Goal: Complete application form: Complete application form

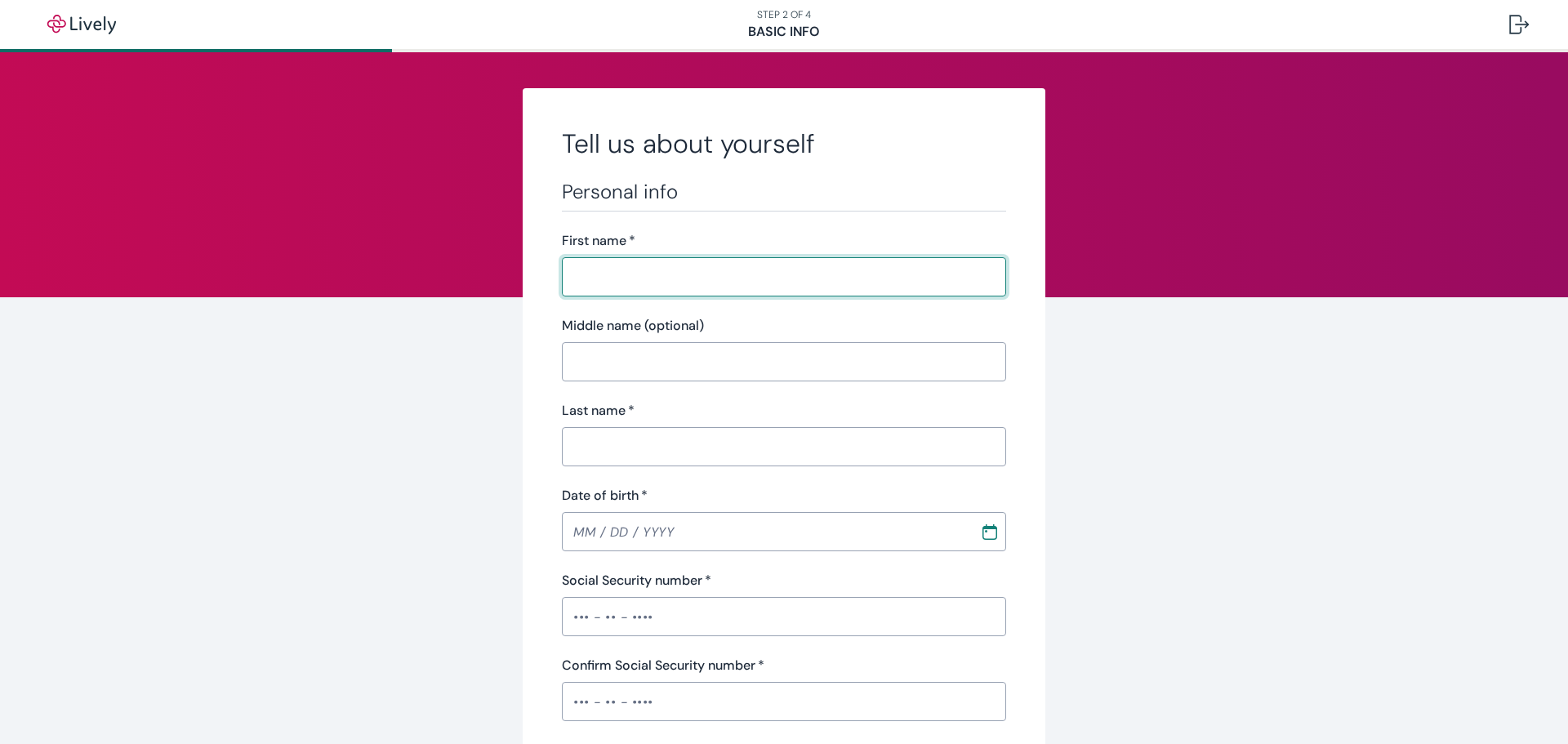
drag, startPoint x: 627, startPoint y: 273, endPoint x: 611, endPoint y: 262, distance: 19.4
click at [627, 273] on input "First name   *" at bounding box center [784, 277] width 445 height 33
type input "[PERSON_NAME]"
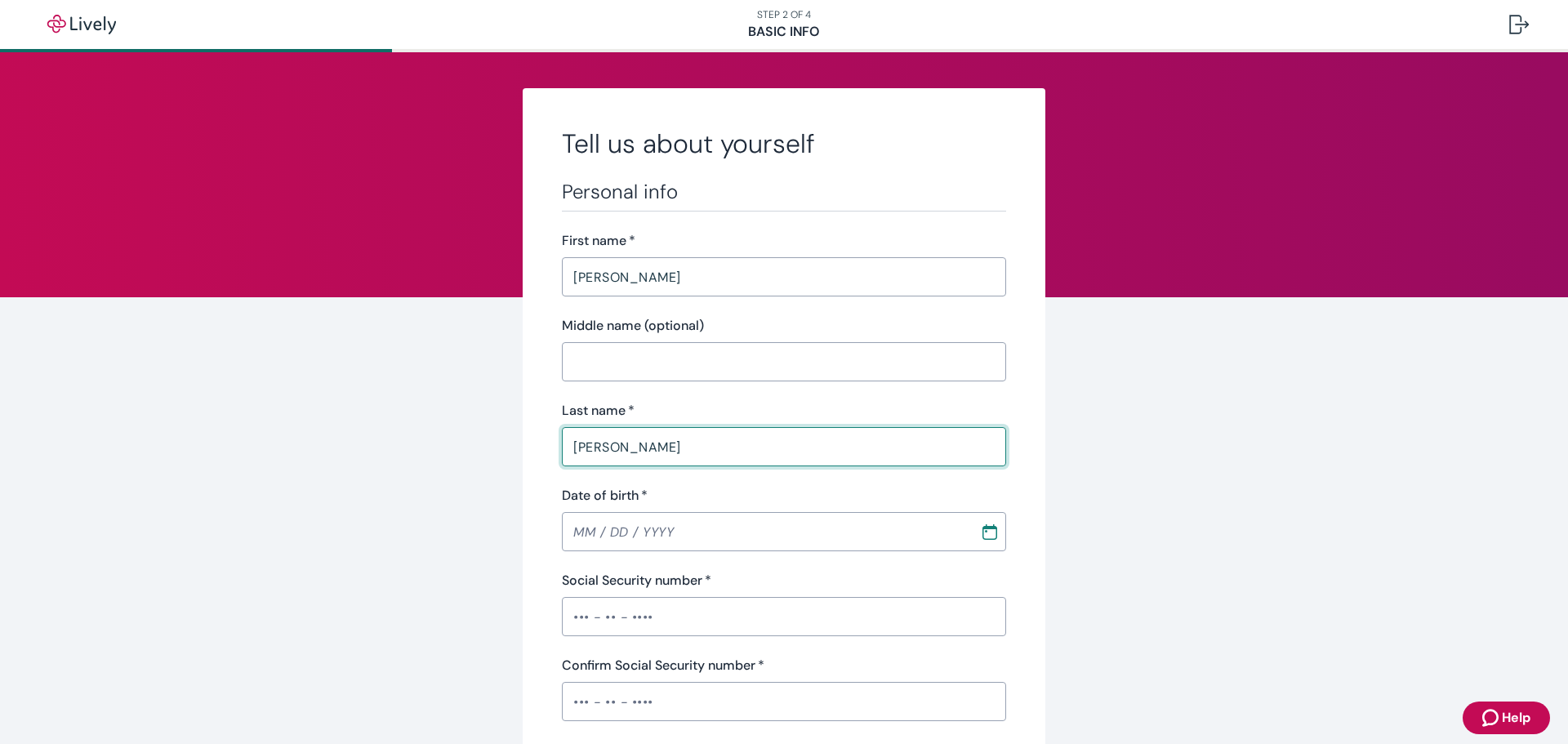
type input "[PERSON_NAME]"
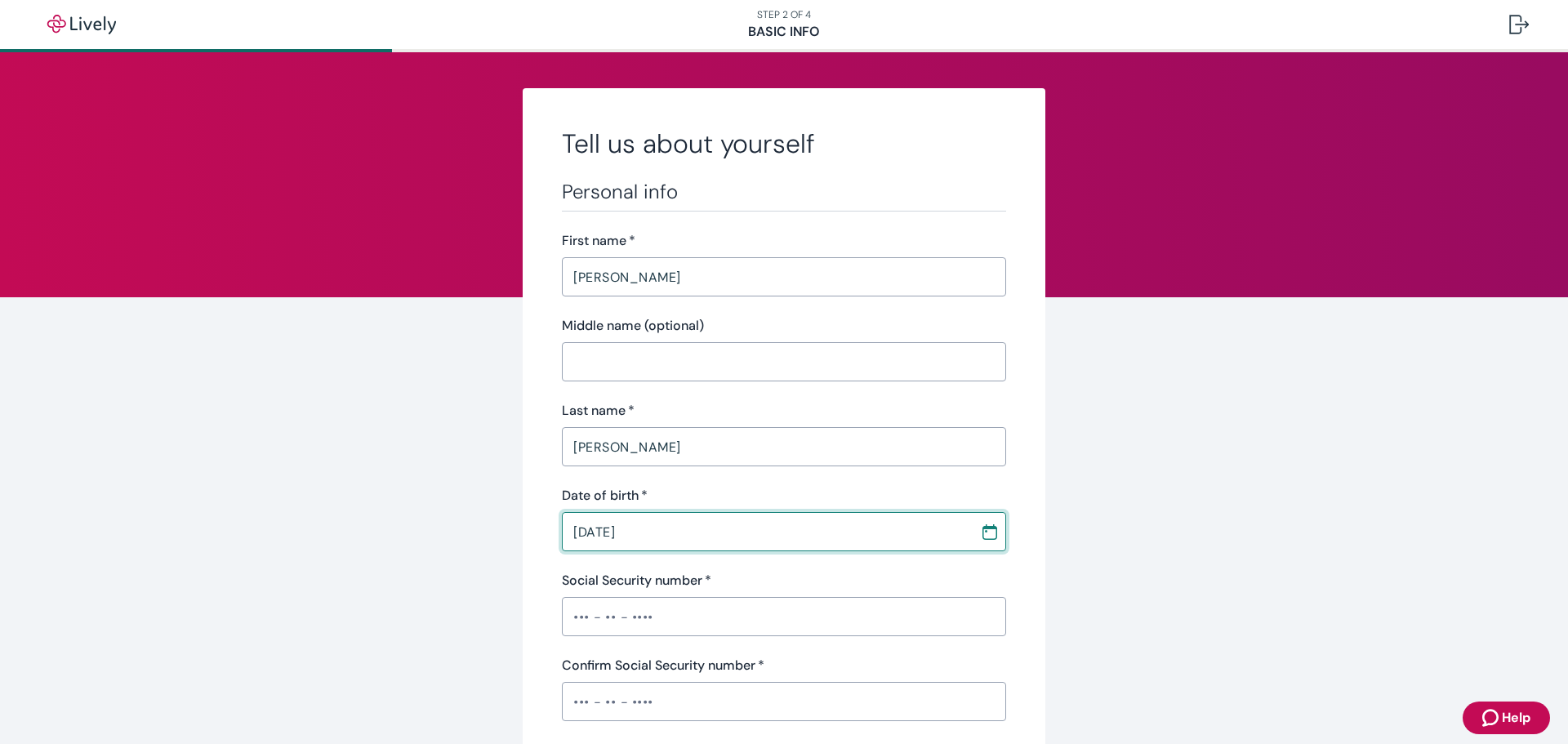
type input "[DATE]"
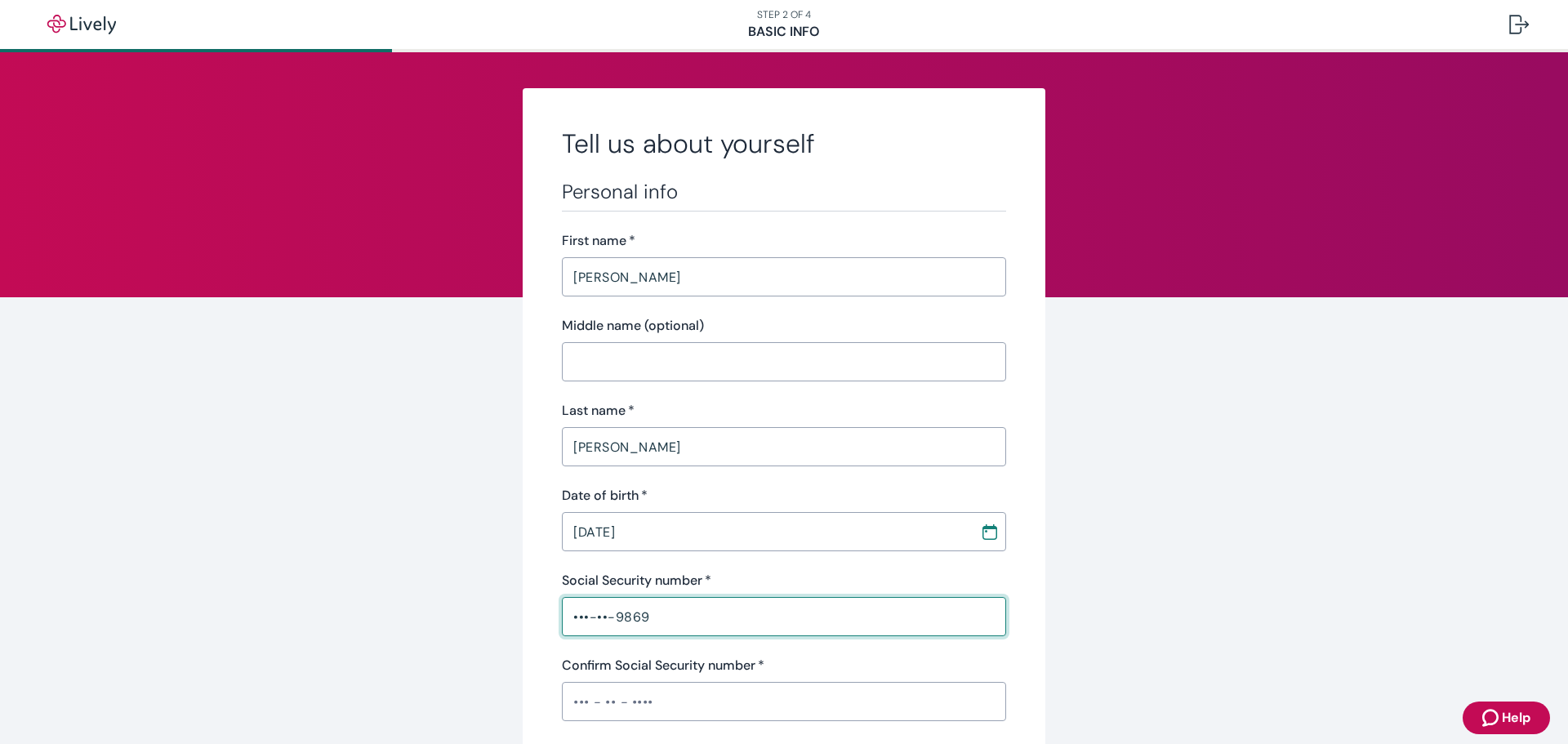
type input "•••-••-9869"
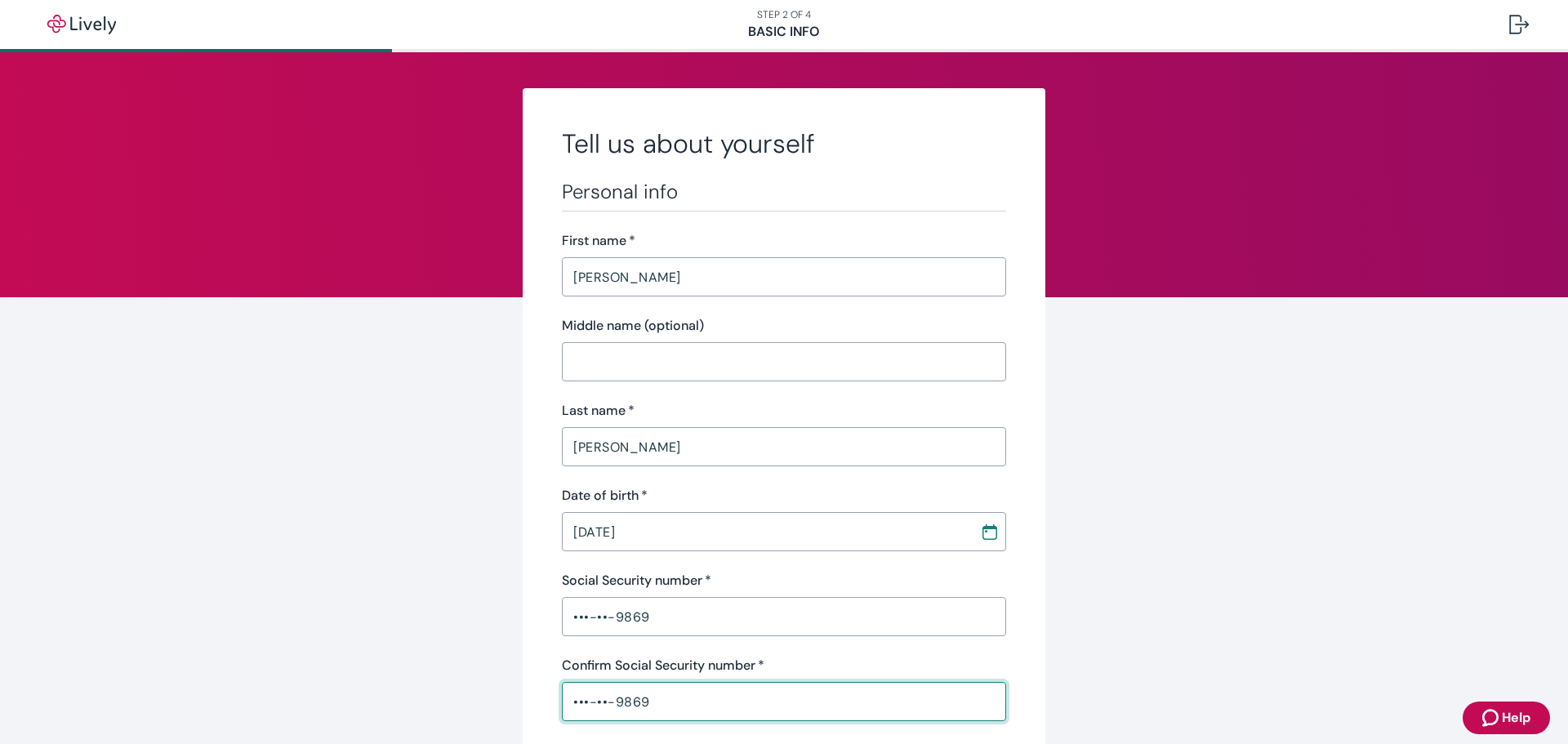
type input "•••-••-9869"
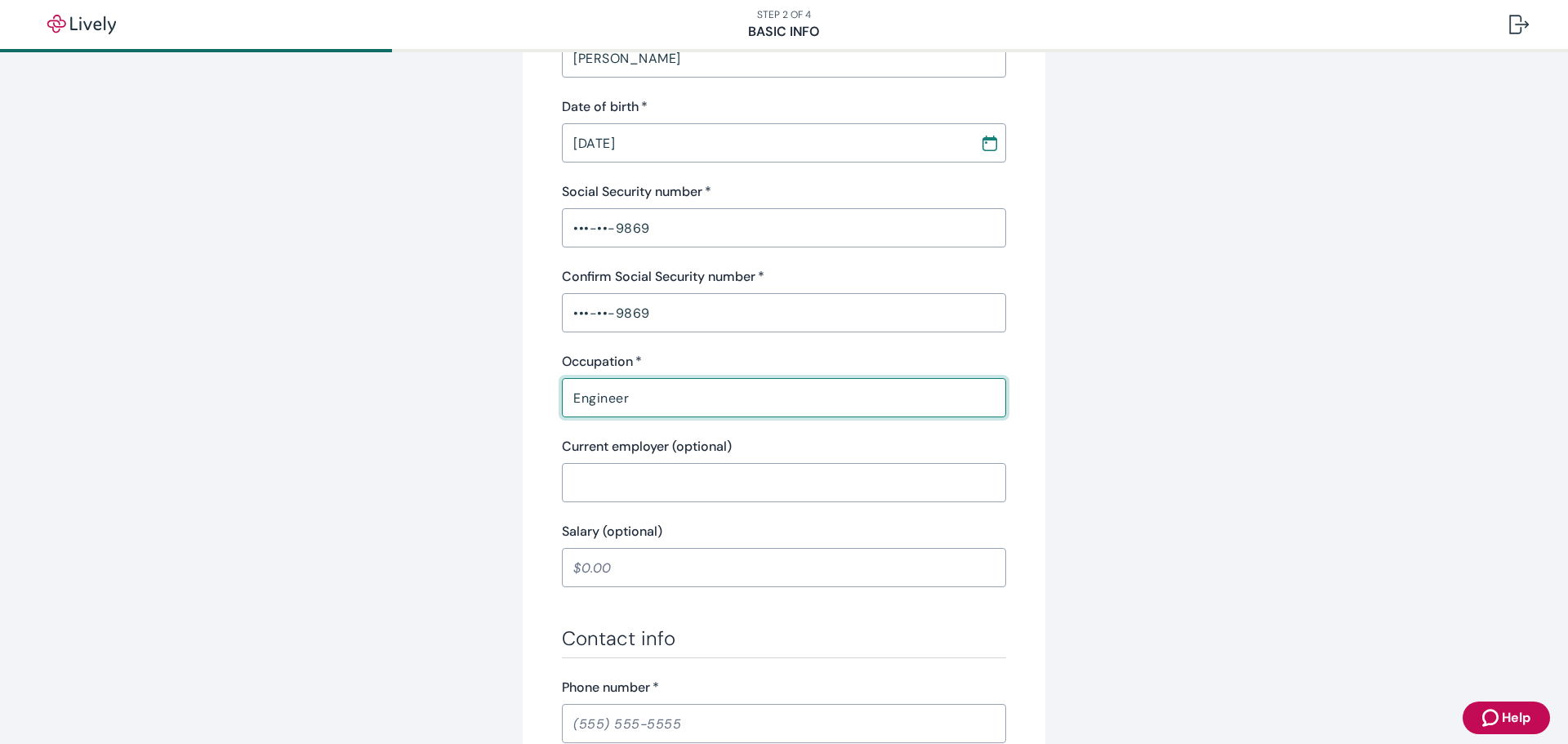
type input "Engineer"
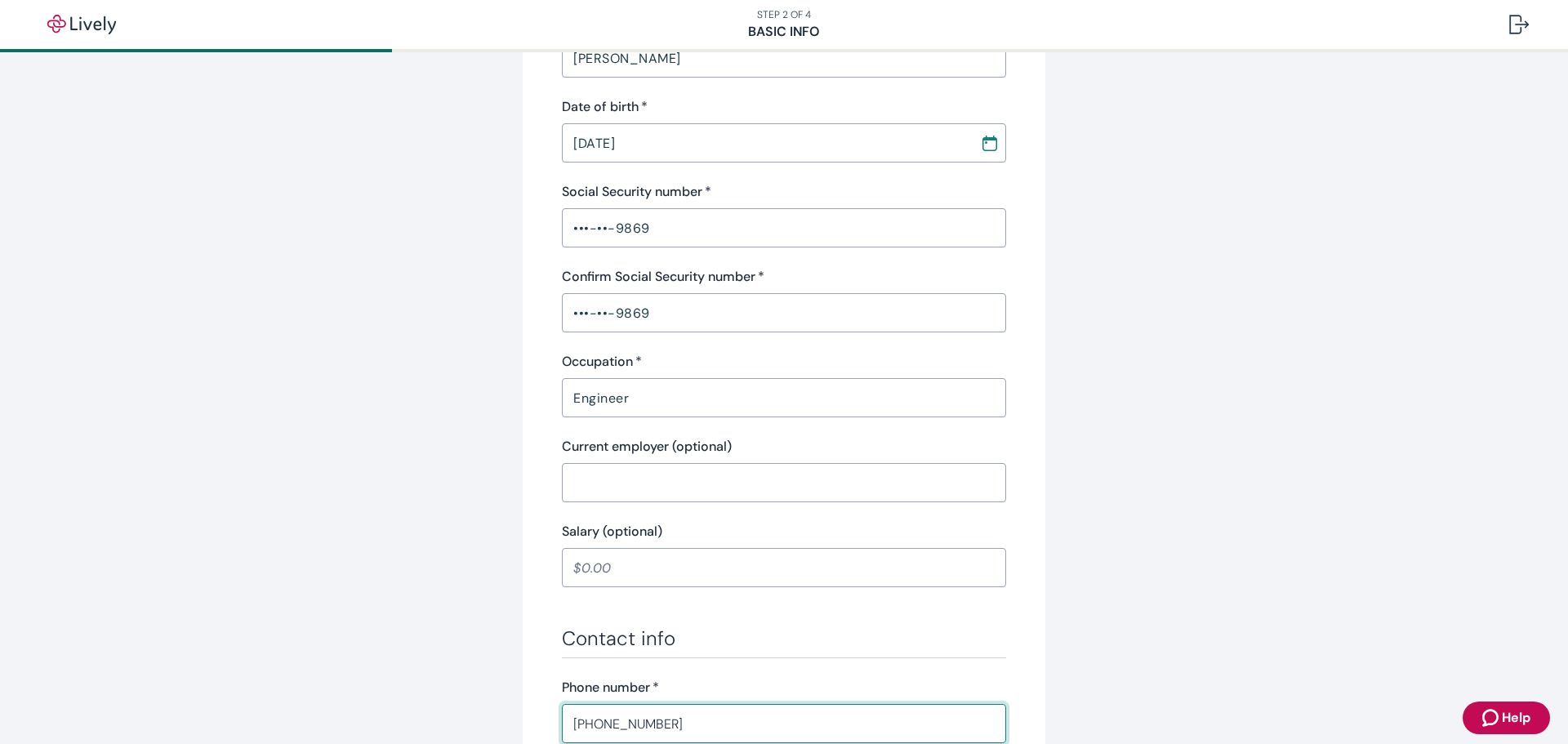
type input "[PHONE_NUMBER]"
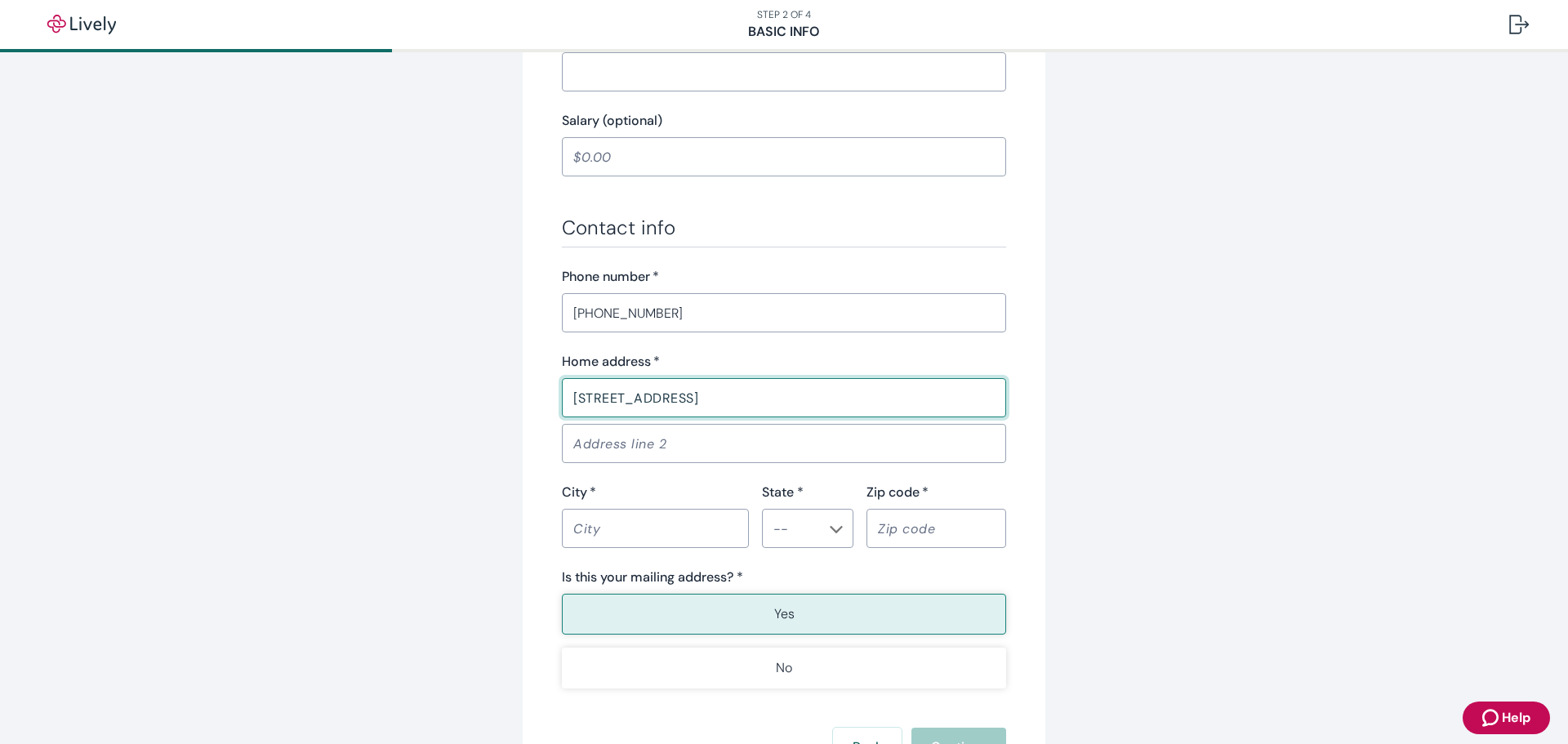
type input "[STREET_ADDRESS]"
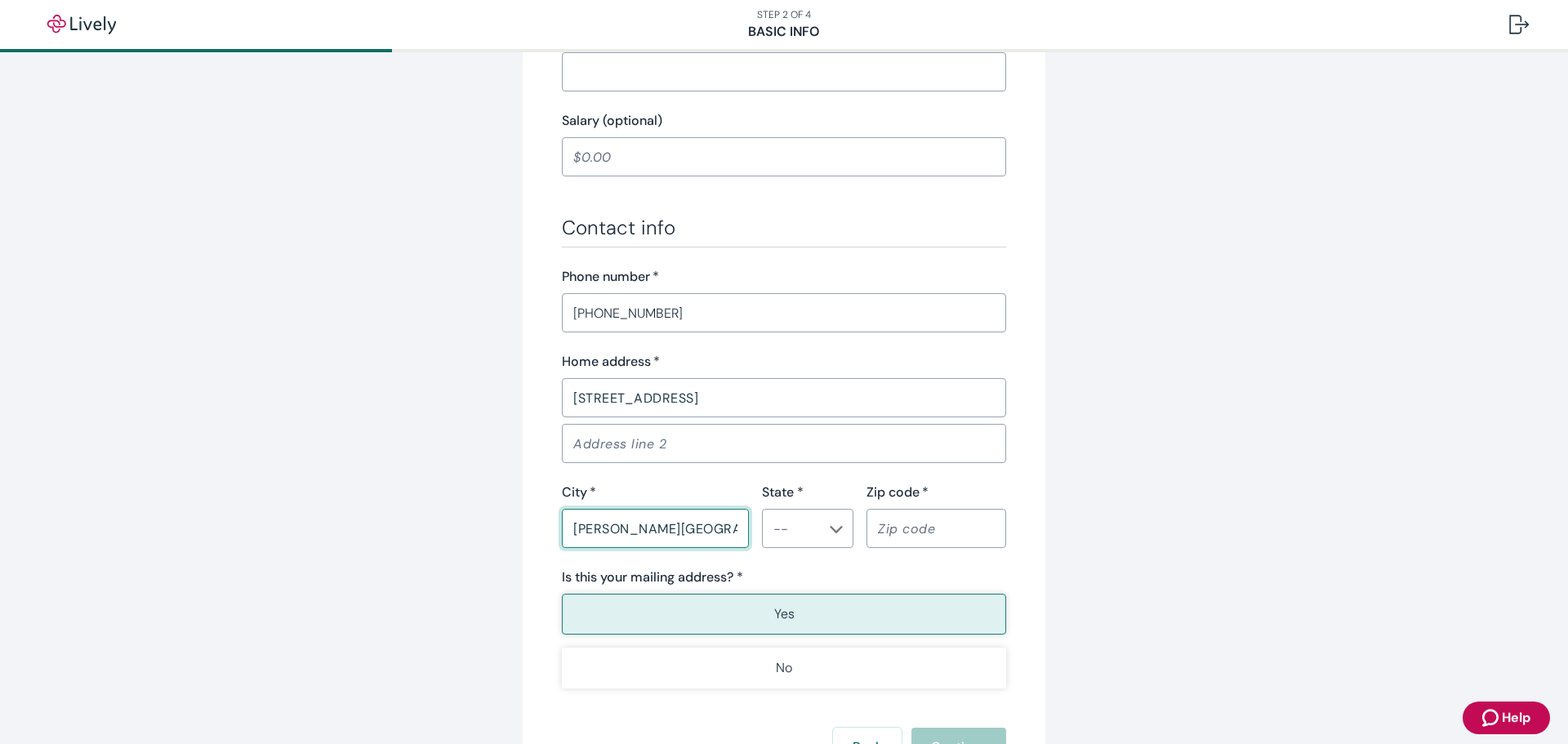
type input "[PERSON_NAME][GEOGRAPHIC_DATA]"
type input "FL"
type input "32953"
type button "true"
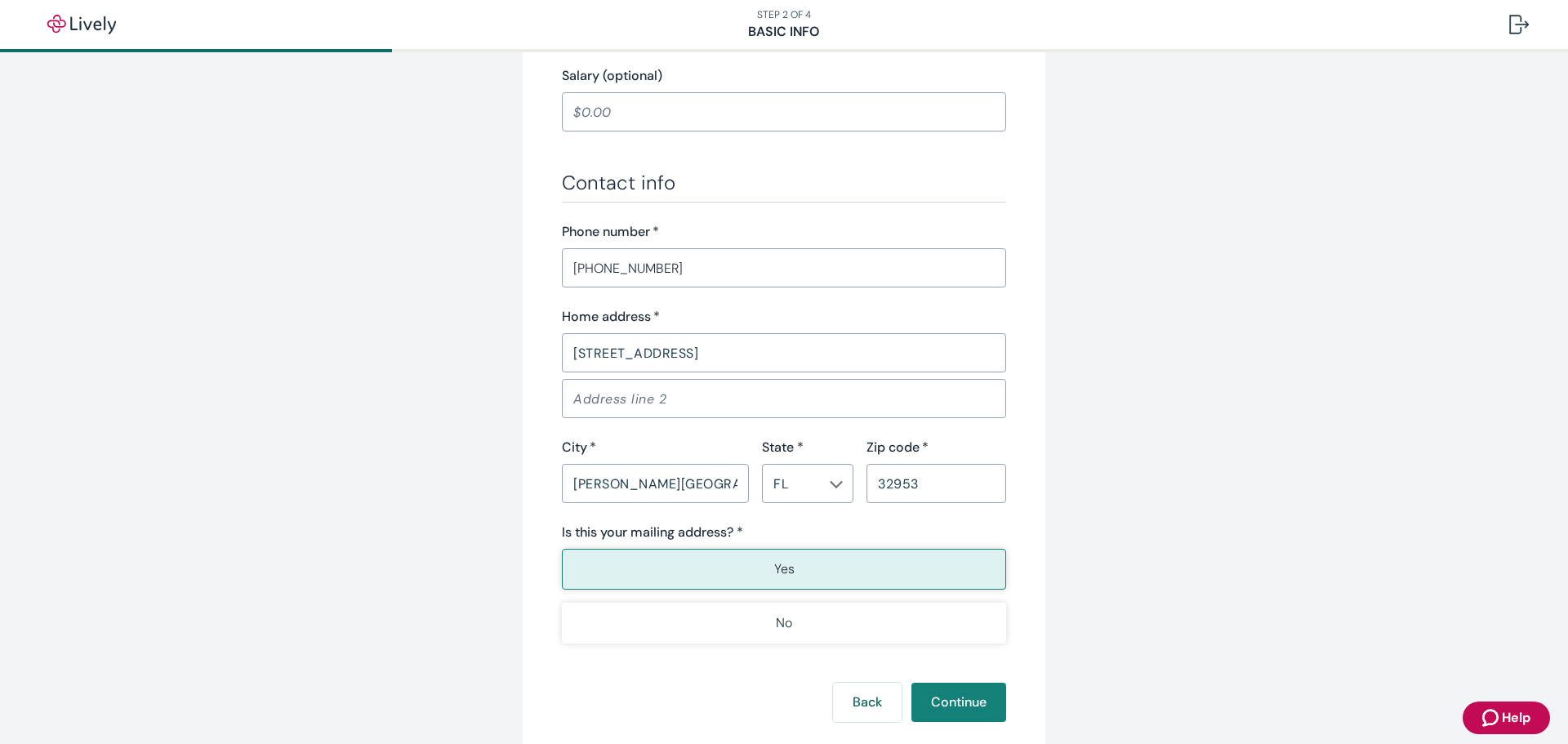
scroll to position [946, 0]
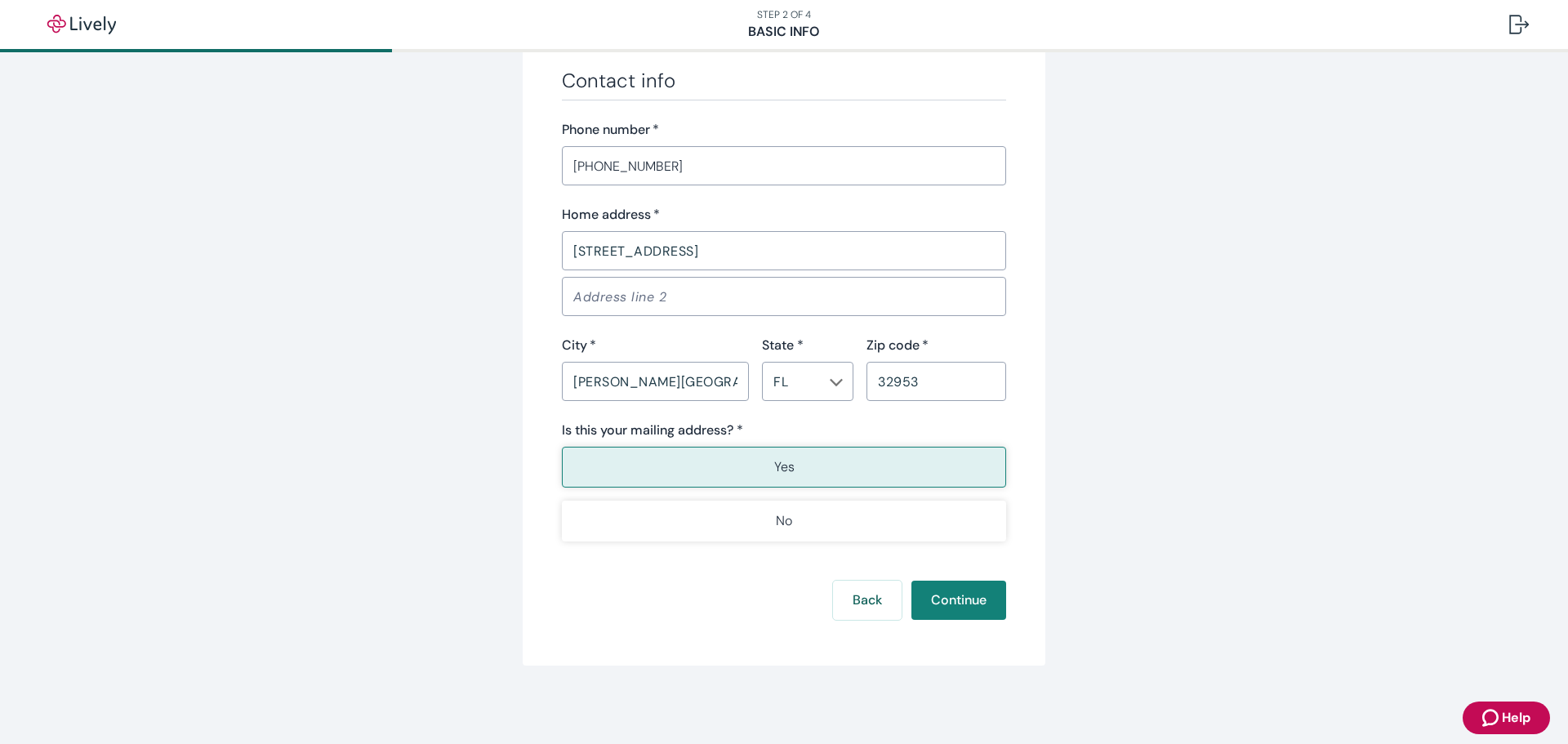
click at [765, 468] on button "Yes" at bounding box center [784, 466] width 445 height 40
click at [967, 611] on button "Continue" at bounding box center [959, 601] width 95 height 40
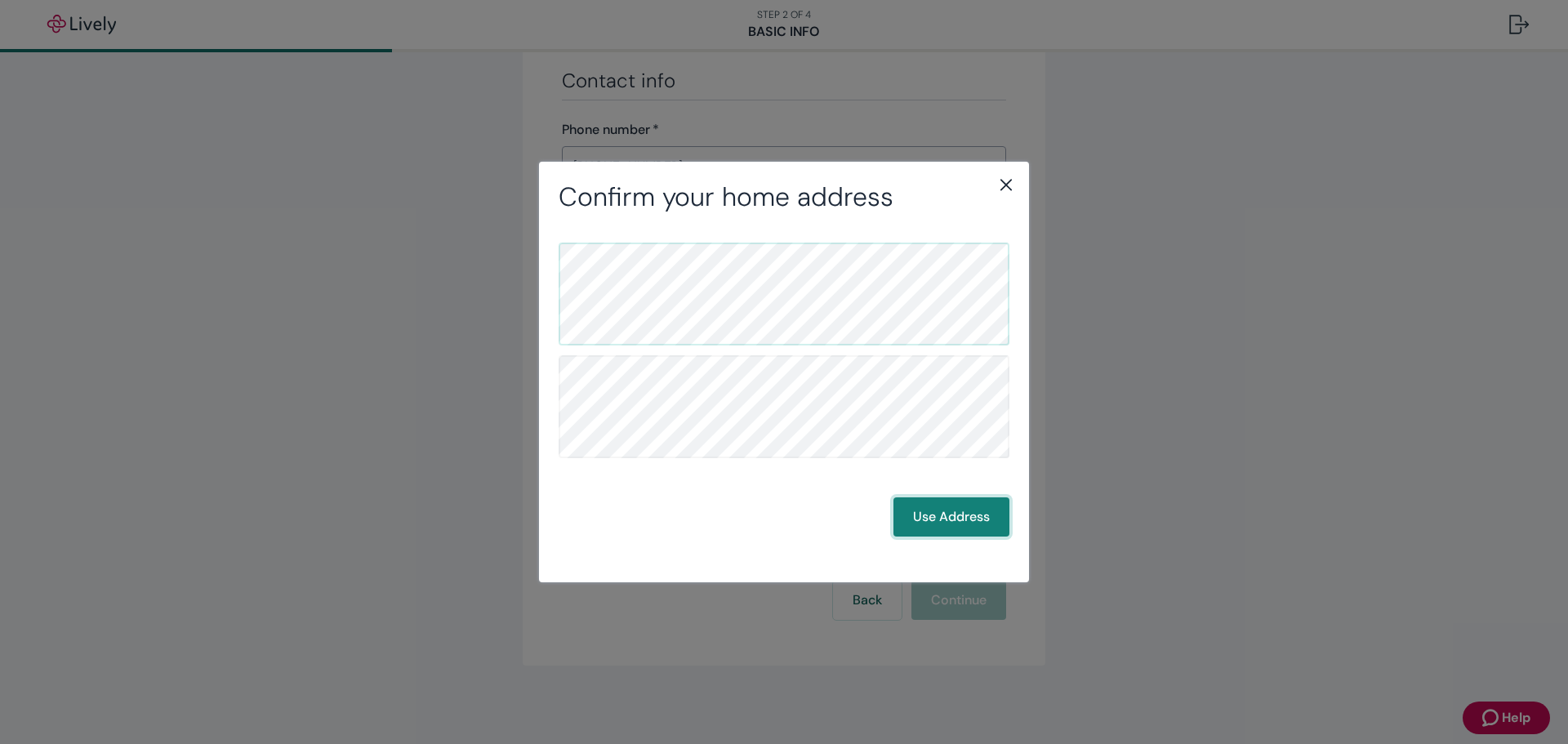
click at [934, 514] on button "Use Address" at bounding box center [951, 517] width 116 height 40
click at [946, 510] on button "Use Address" at bounding box center [951, 517] width 116 height 40
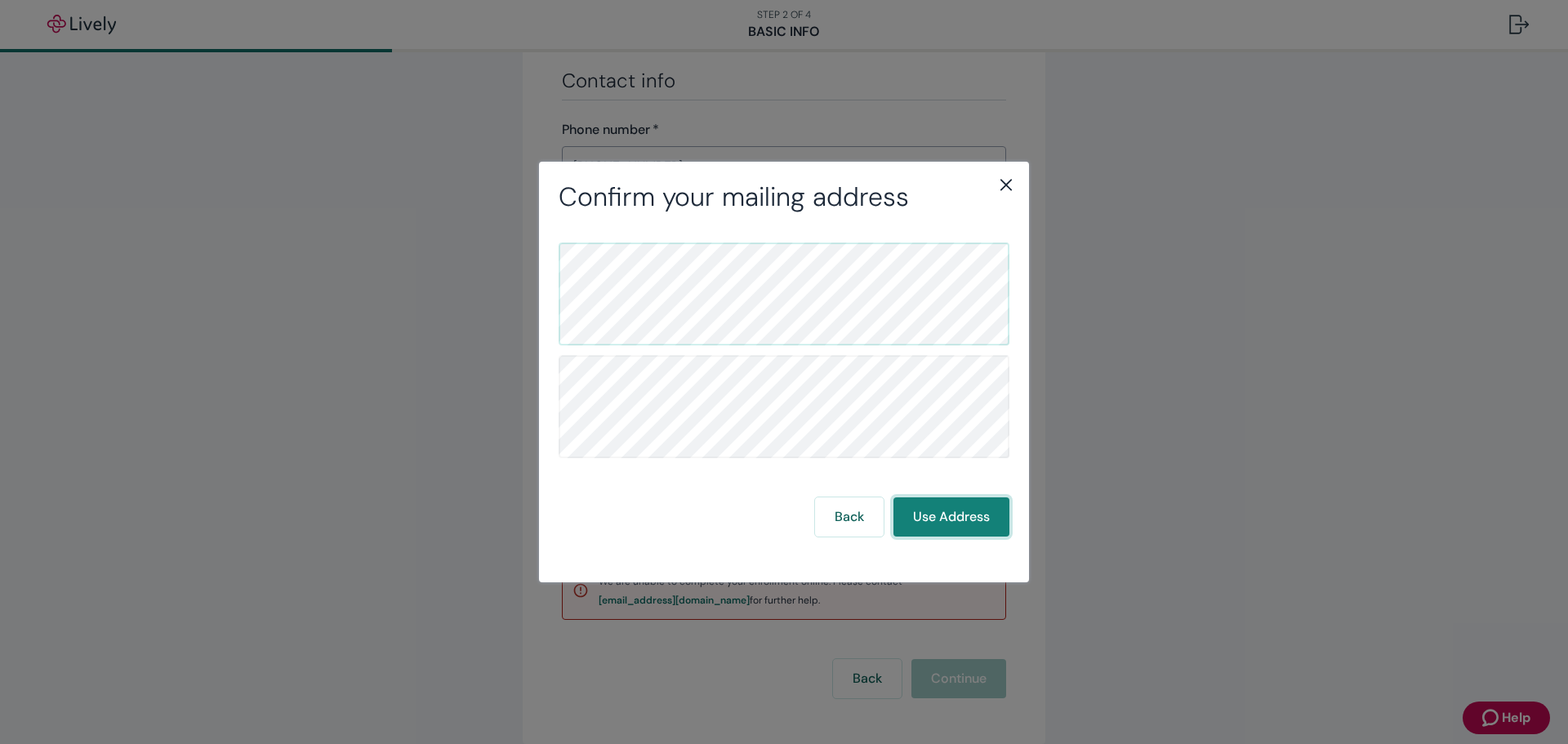
click at [946, 510] on button "Use Address" at bounding box center [951, 517] width 116 height 40
drag, startPoint x: 796, startPoint y: 169, endPoint x: 930, endPoint y: 122, distance: 142.0
click at [931, 119] on div "Confirm your mailing address Back Use Address" at bounding box center [784, 372] width 1568 height 744
click at [927, 507] on button "Use Address" at bounding box center [951, 517] width 116 height 40
click at [895, 530] on button "Use Address" at bounding box center [951, 517] width 116 height 40
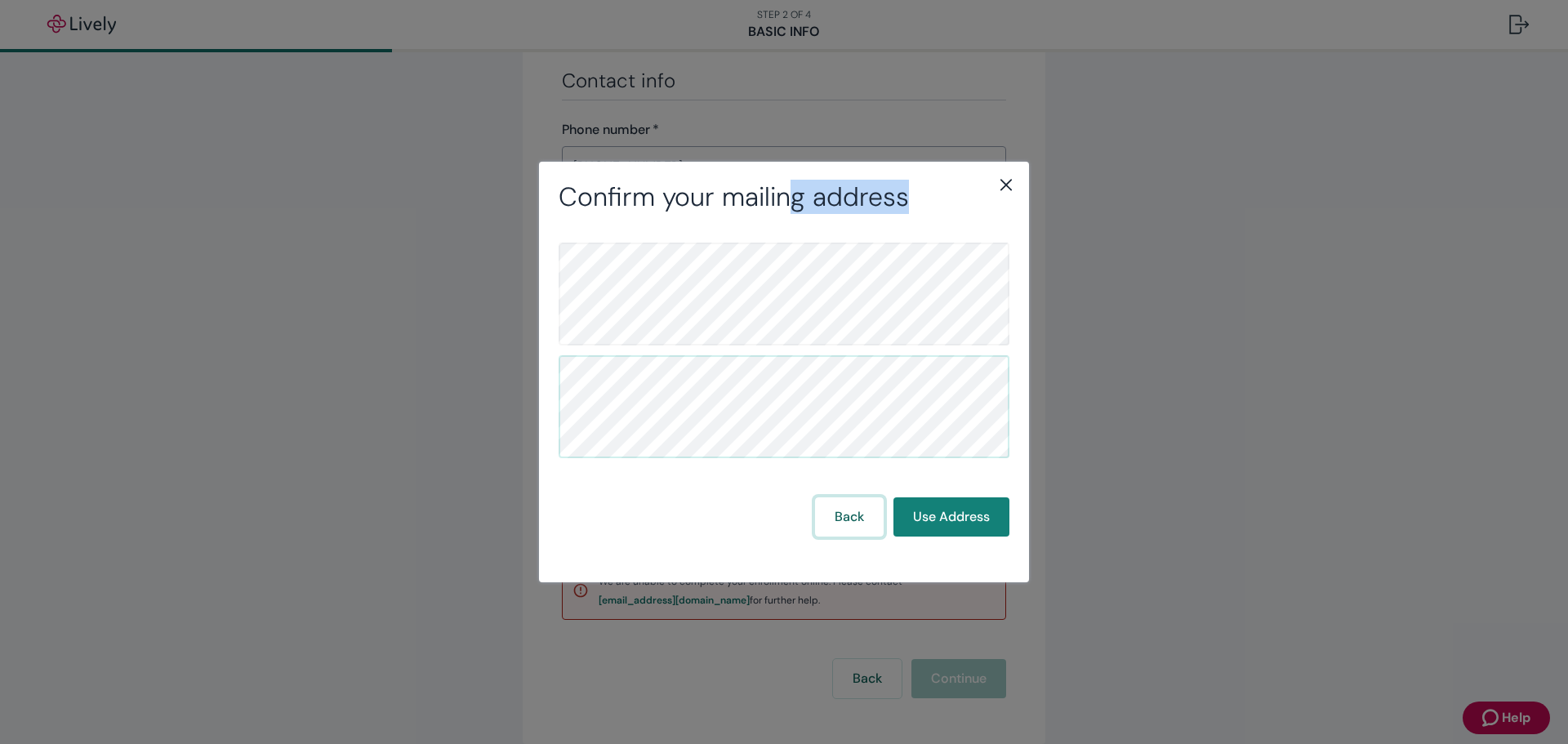
click at [839, 519] on button "Back" at bounding box center [849, 517] width 69 height 40
click at [1003, 184] on icon "close" at bounding box center [1006, 185] width 20 height 20
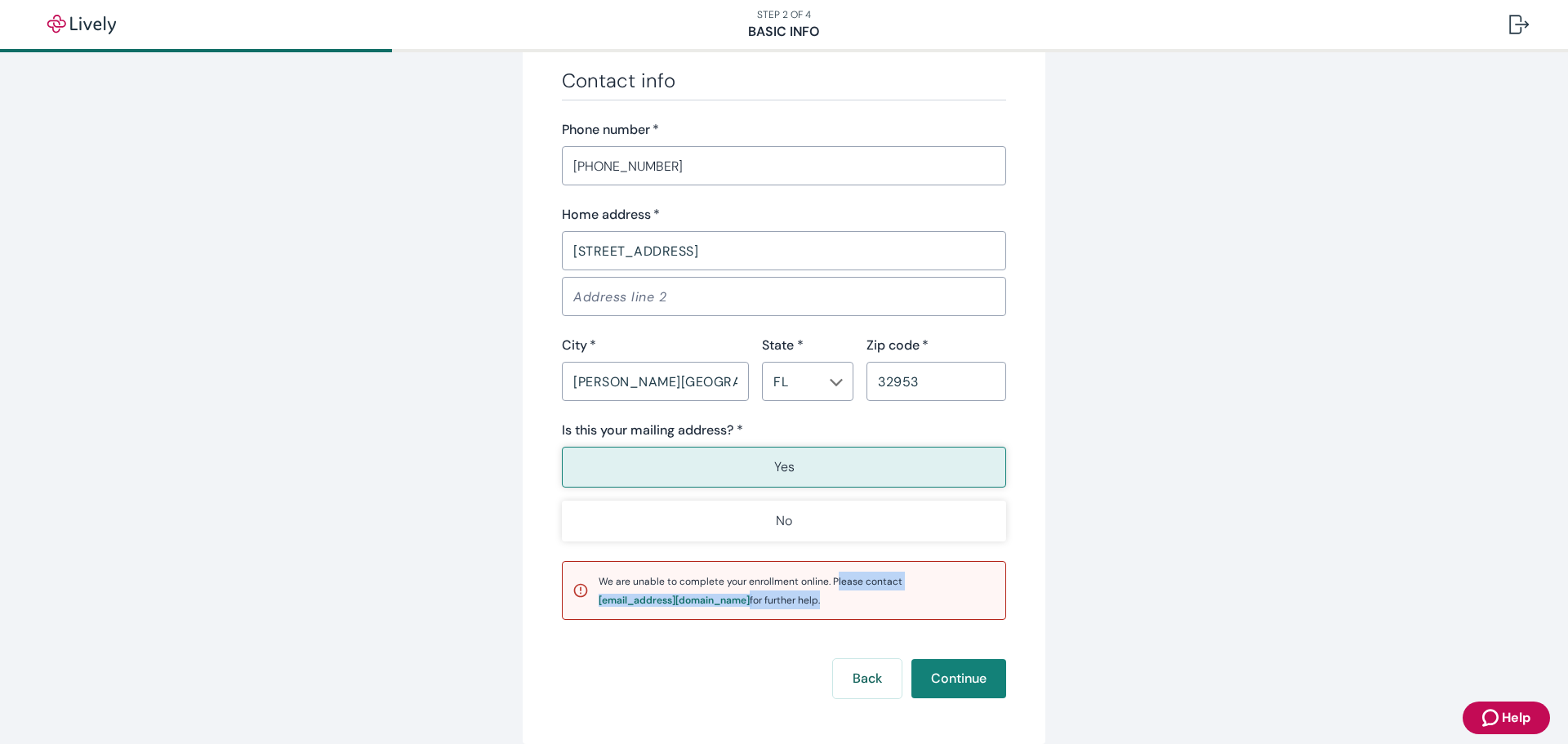
drag, startPoint x: 827, startPoint y: 580, endPoint x: 902, endPoint y: 590, distance: 75.7
click at [902, 590] on div "We are unable to complete your enrollment online. Please contact [EMAIL_ADDRESS…" at bounding box center [797, 590] width 396 height 38
click at [701, 581] on span "We are unable to complete your enrollment online. Please contact [EMAIL_ADDRESS…" at bounding box center [751, 590] width 304 height 32
click at [745, 444] on div "Is this your mailing address? * Yes No" at bounding box center [784, 481] width 445 height 121
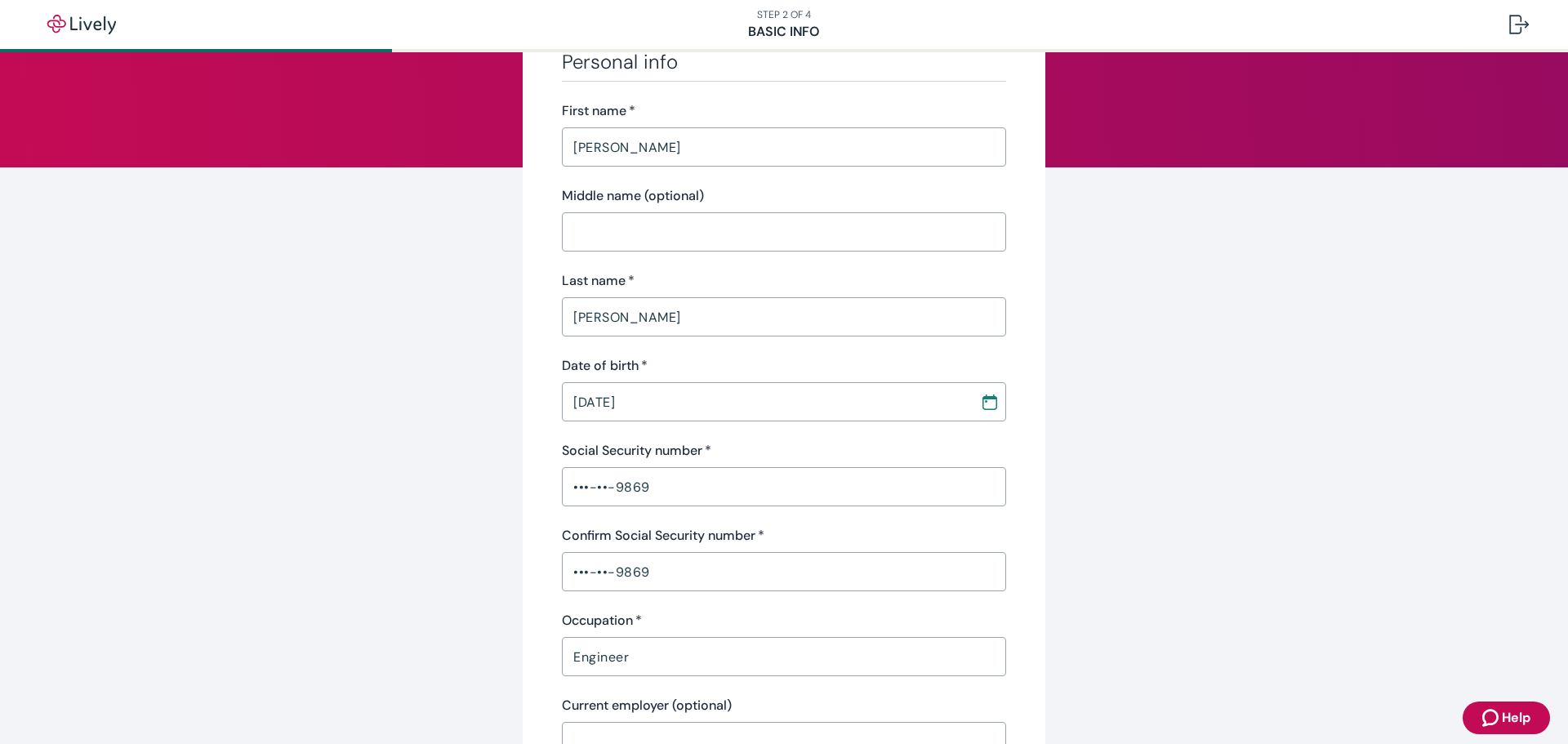
scroll to position [0, 0]
